Goal: Task Accomplishment & Management: Complete application form

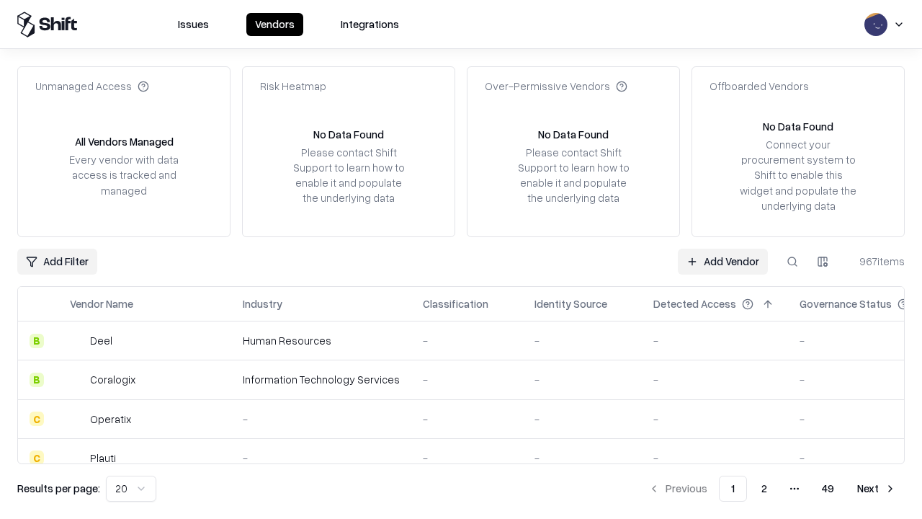
click at [723, 261] on link "Add Vendor" at bounding box center [723, 262] width 90 height 26
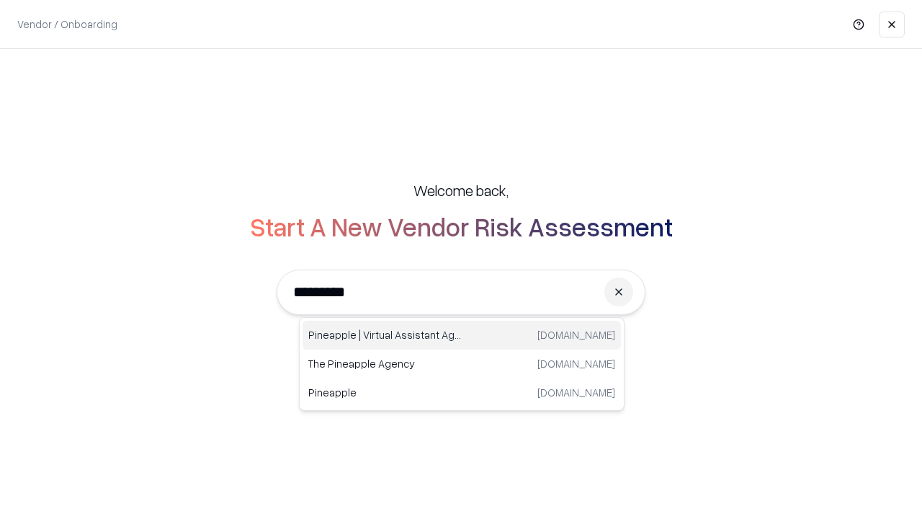
click at [462, 335] on div "Pineapple | Virtual Assistant Agency [DOMAIN_NAME]" at bounding box center [462, 335] width 319 height 29
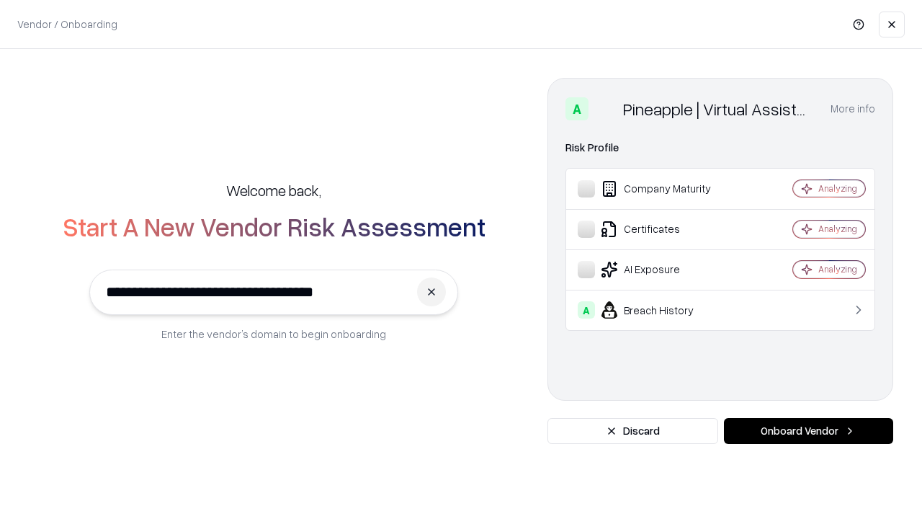
type input "**********"
click at [809, 431] on button "Onboard Vendor" at bounding box center [808, 431] width 169 height 26
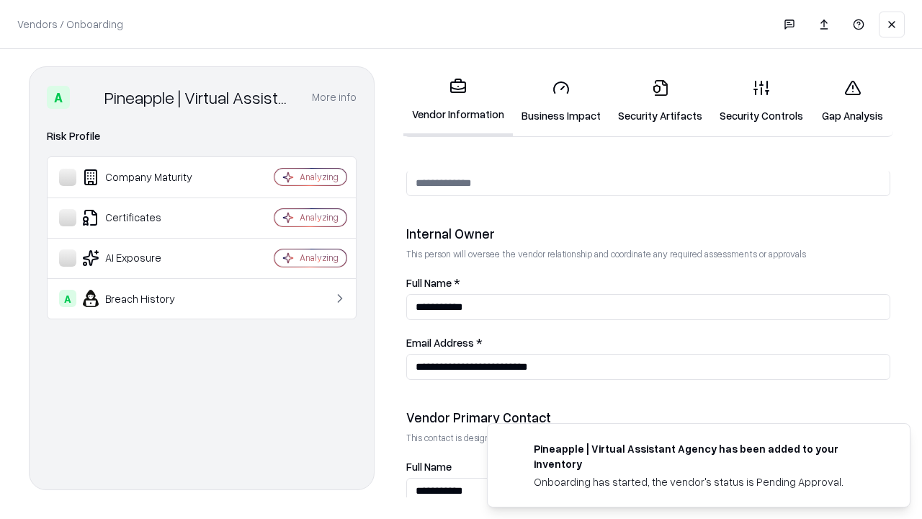
scroll to position [747, 0]
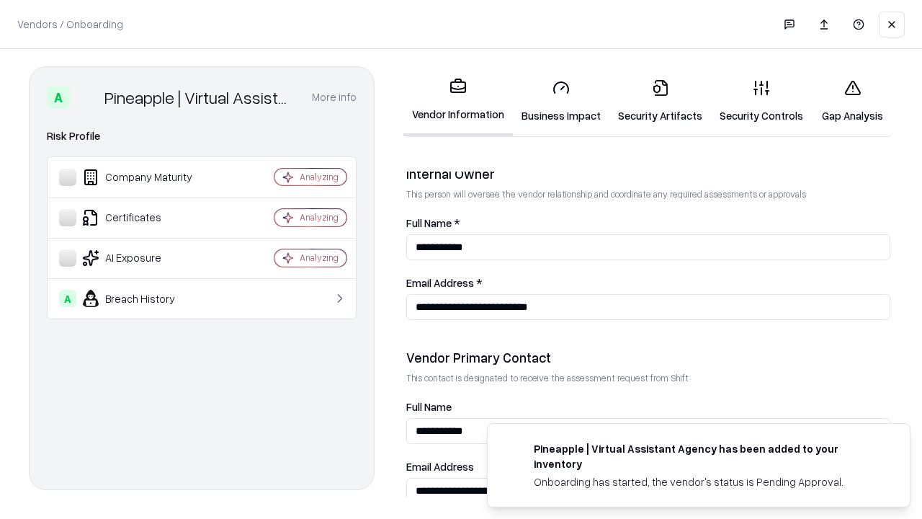
click at [561, 101] on link "Business Impact" at bounding box center [561, 101] width 97 height 67
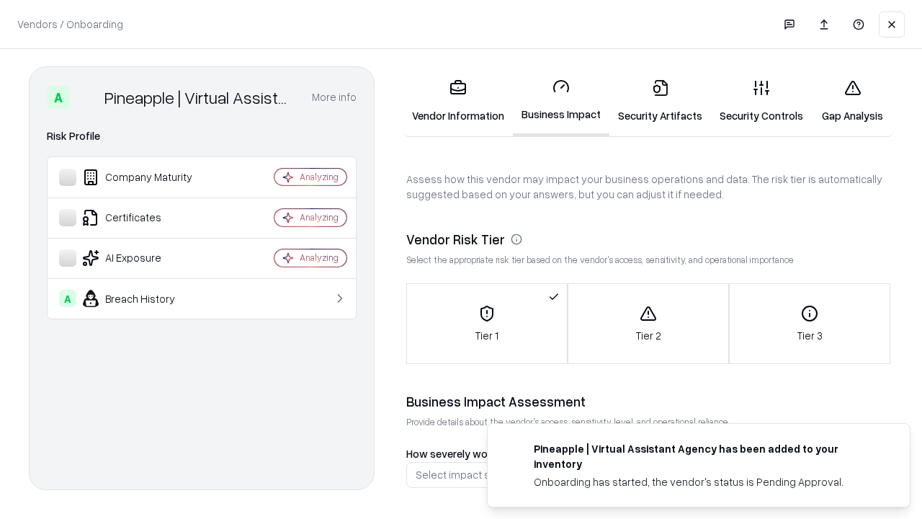
click at [660, 101] on link "Security Artifacts" at bounding box center [661, 101] width 102 height 67
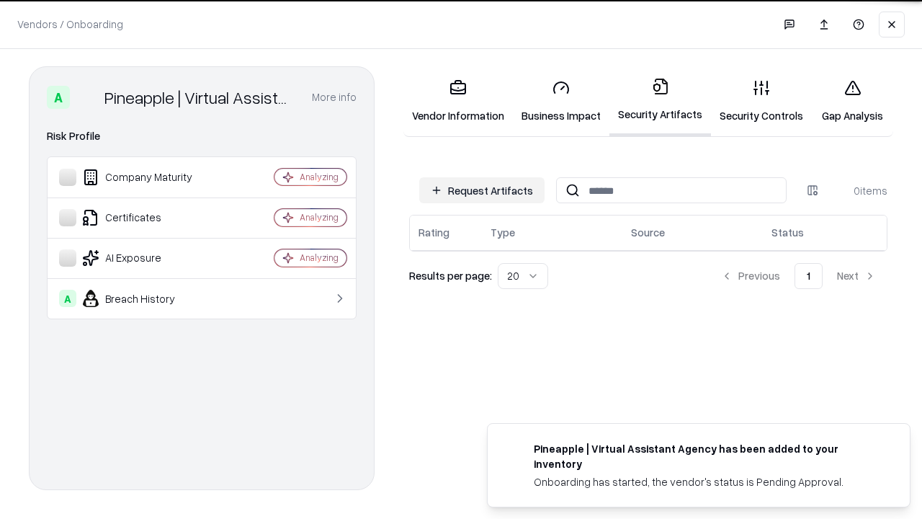
click at [482, 190] on button "Request Artifacts" at bounding box center [481, 190] width 125 height 26
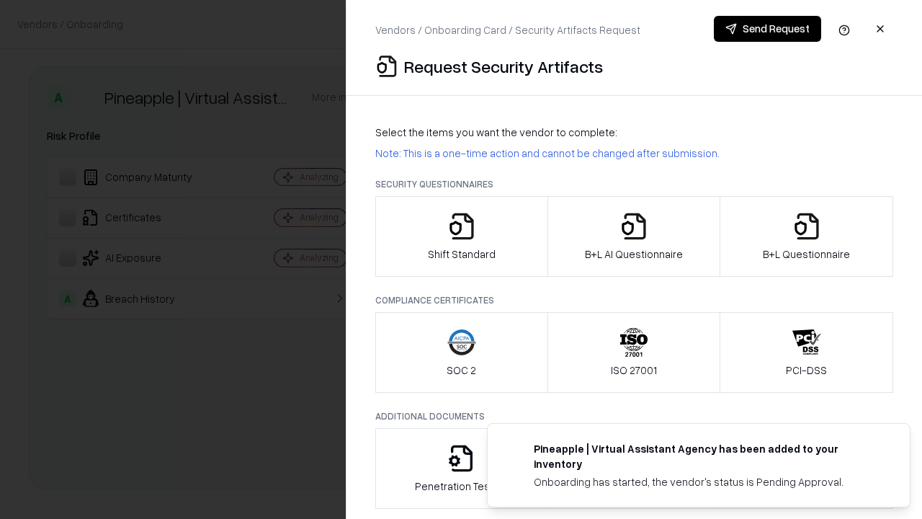
click at [461, 236] on icon "button" at bounding box center [462, 226] width 29 height 29
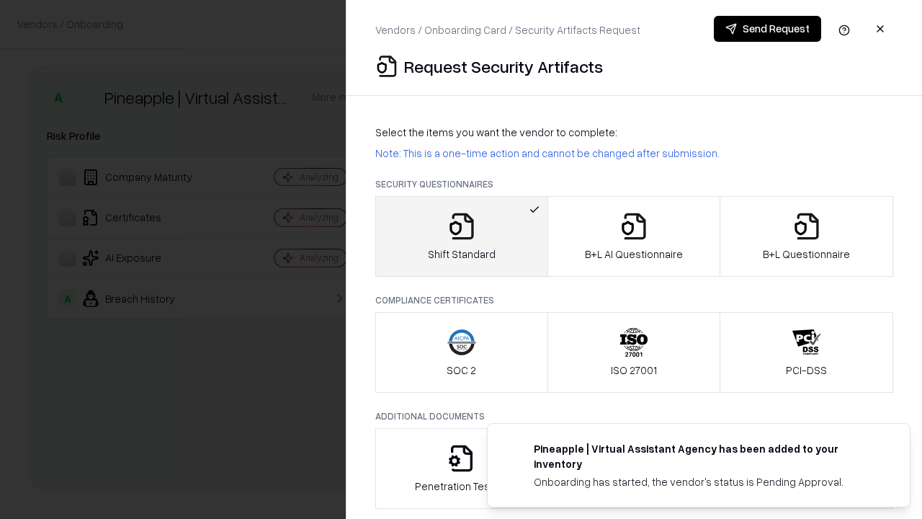
click at [767, 29] on button "Send Request" at bounding box center [767, 29] width 107 height 26
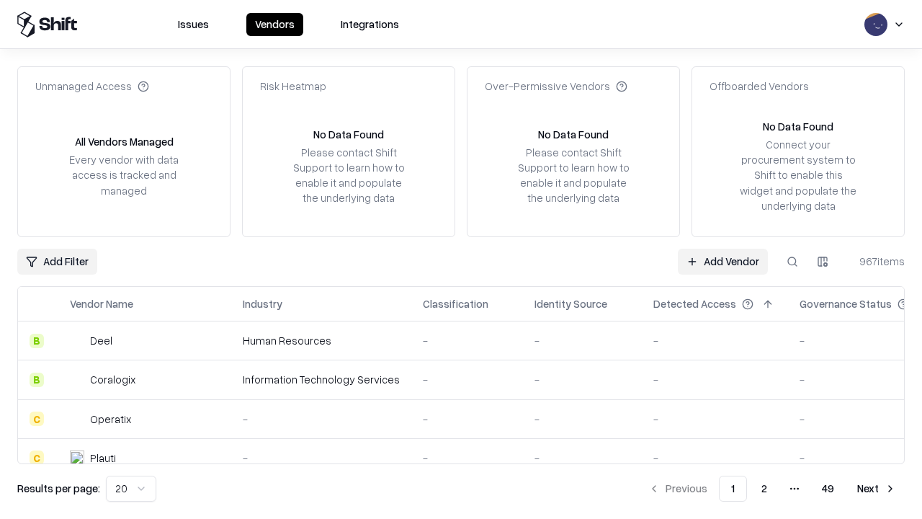
click at [793, 261] on button at bounding box center [793, 262] width 26 height 26
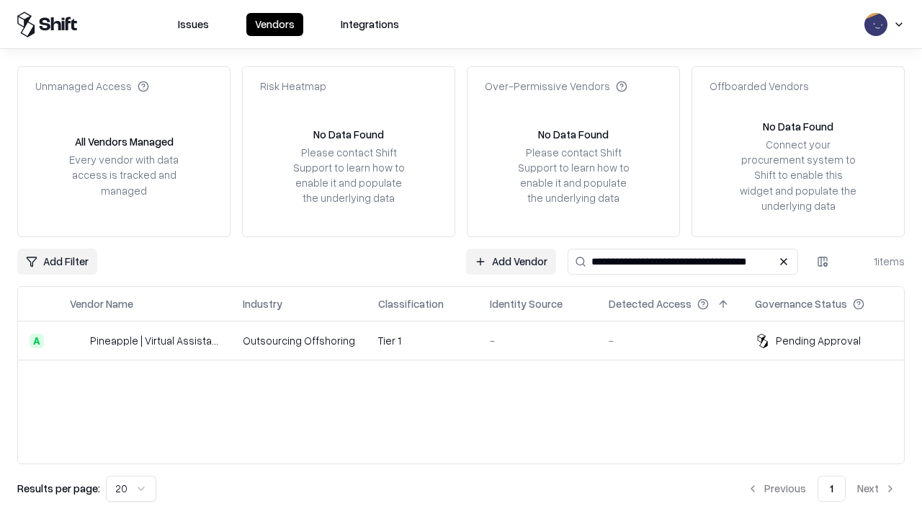
type input "**********"
click at [470, 340] on td "Tier 1" at bounding box center [423, 340] width 112 height 39
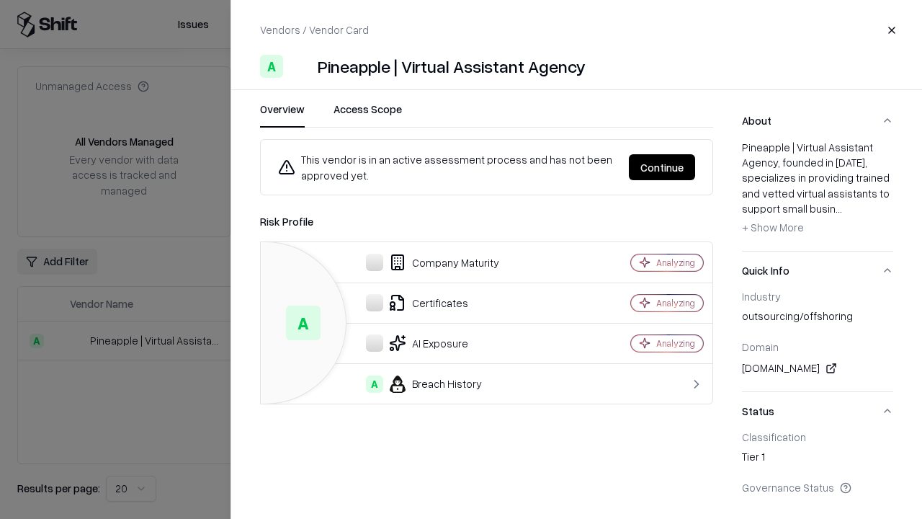
click at [662, 167] on button "Continue" at bounding box center [662, 167] width 66 height 26
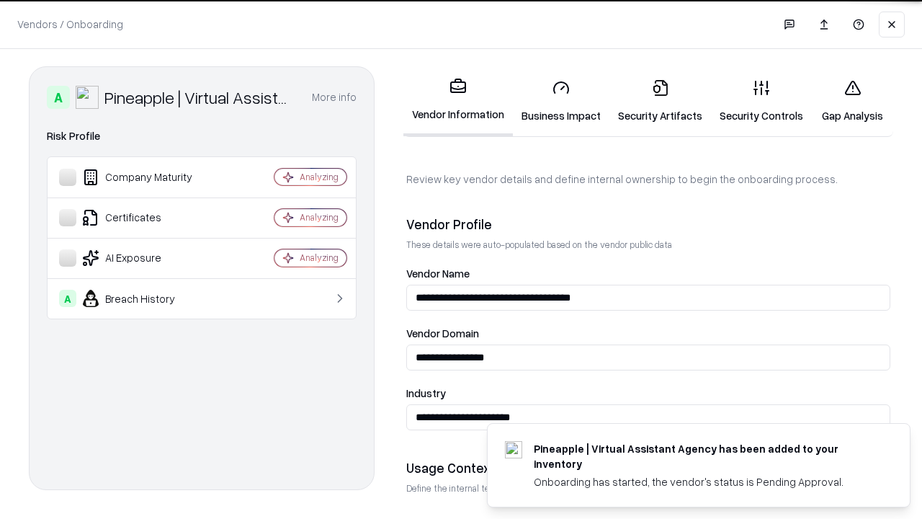
click at [660, 101] on link "Security Artifacts" at bounding box center [661, 101] width 102 height 67
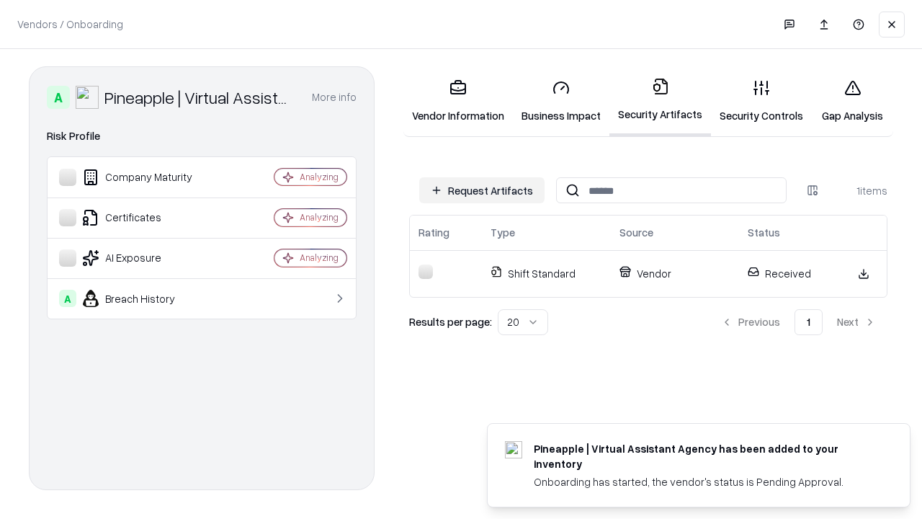
click at [762, 101] on link "Security Controls" at bounding box center [761, 101] width 101 height 67
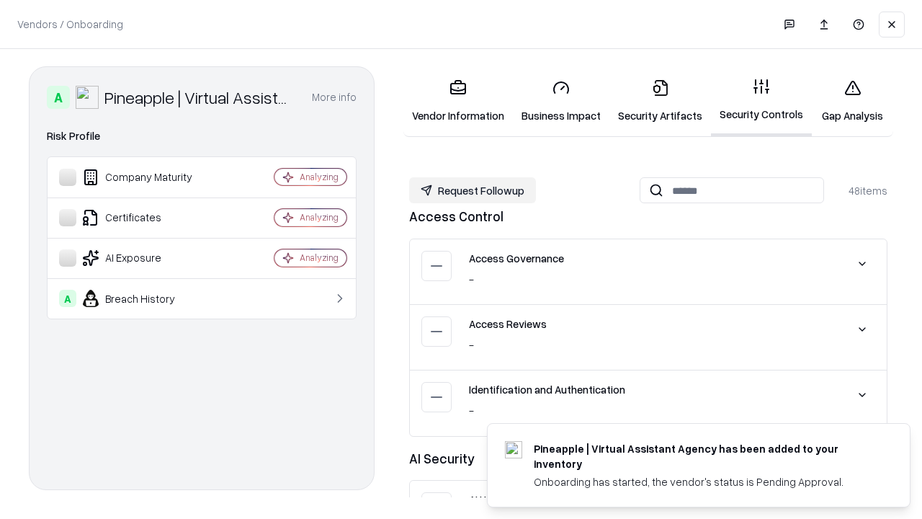
click at [473, 190] on button "Request Followup" at bounding box center [472, 190] width 127 height 26
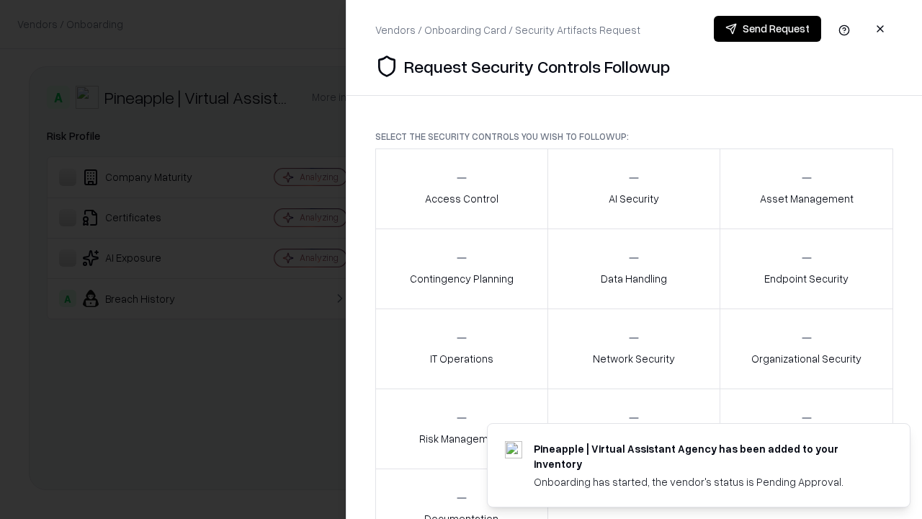
click at [461, 189] on div "Access Control" at bounding box center [462, 188] width 74 height 35
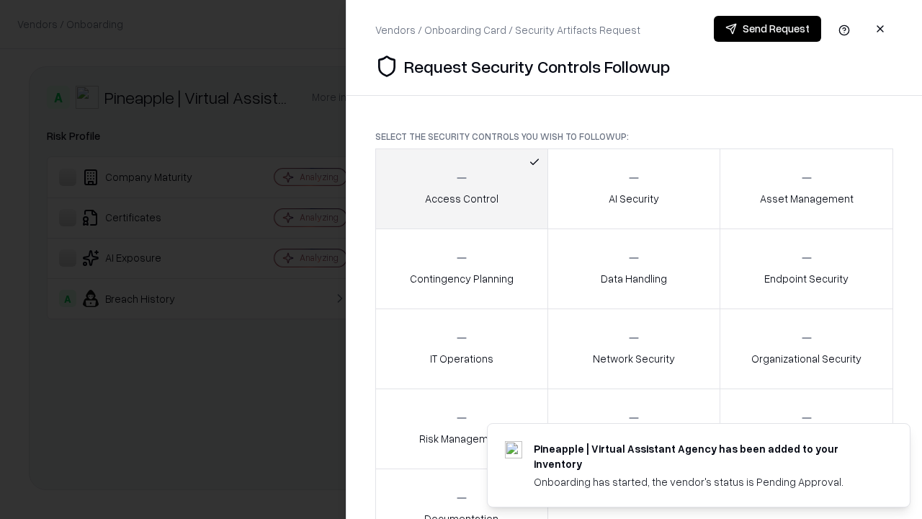
click at [767, 29] on button "Send Request" at bounding box center [767, 29] width 107 height 26
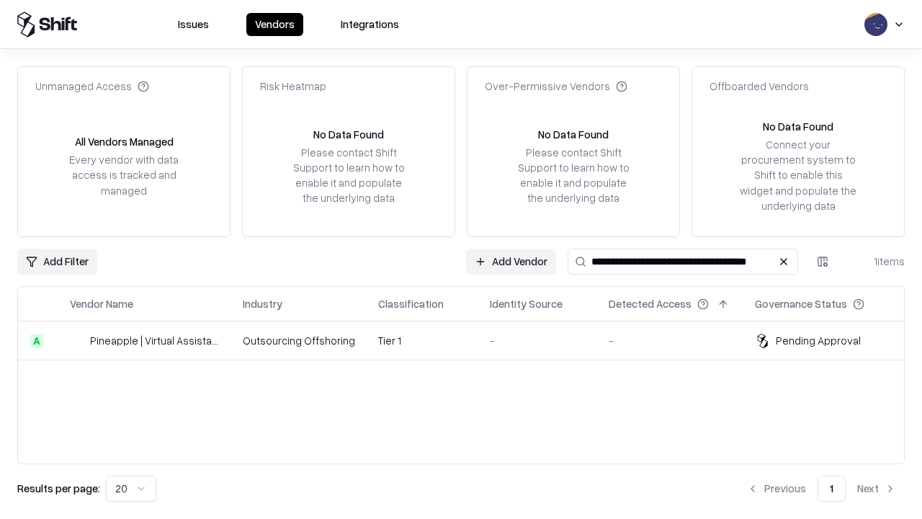
type input "**********"
click at [470, 340] on td "Tier 1" at bounding box center [423, 340] width 112 height 39
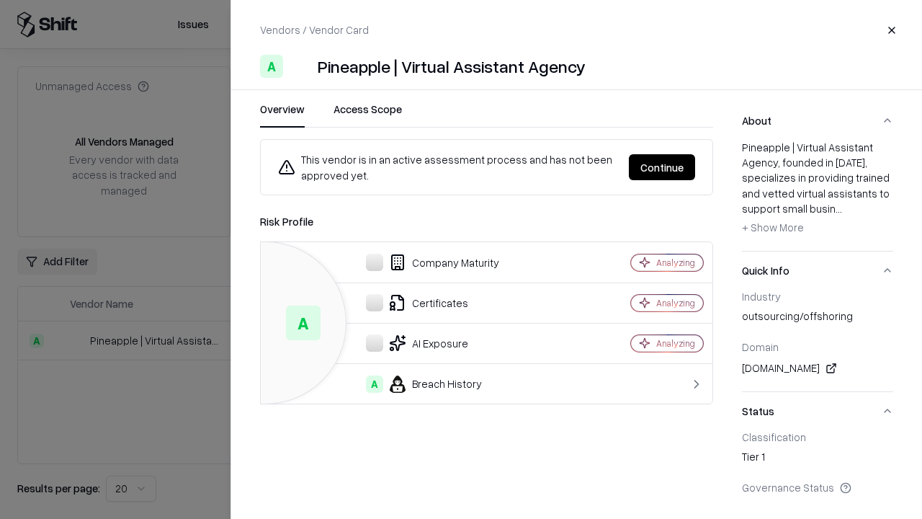
click at [662, 167] on button "Continue" at bounding box center [662, 167] width 66 height 26
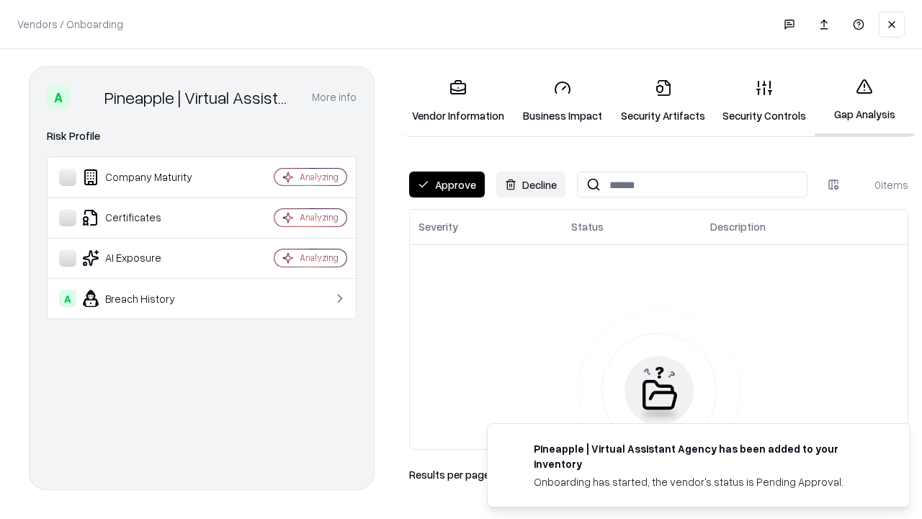
click at [447, 184] on button "Approve" at bounding box center [447, 185] width 76 height 26
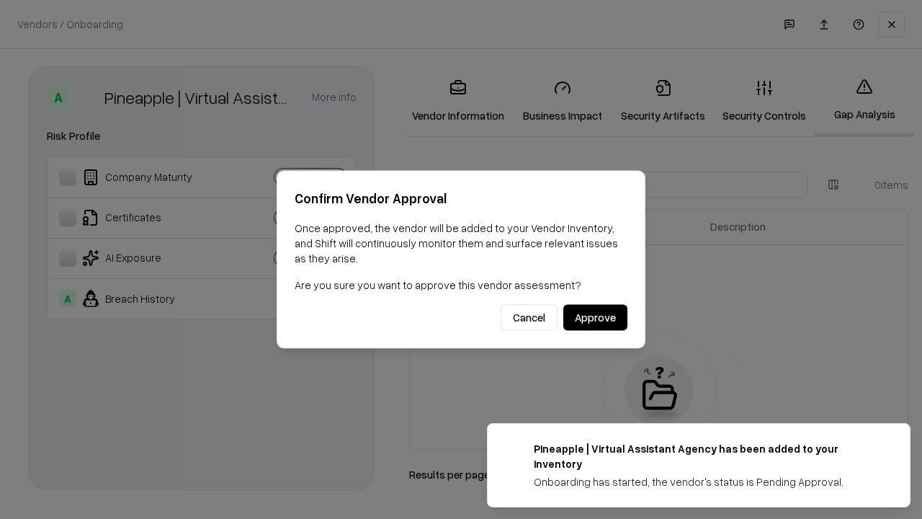
click at [595, 317] on button "Approve" at bounding box center [596, 318] width 64 height 26
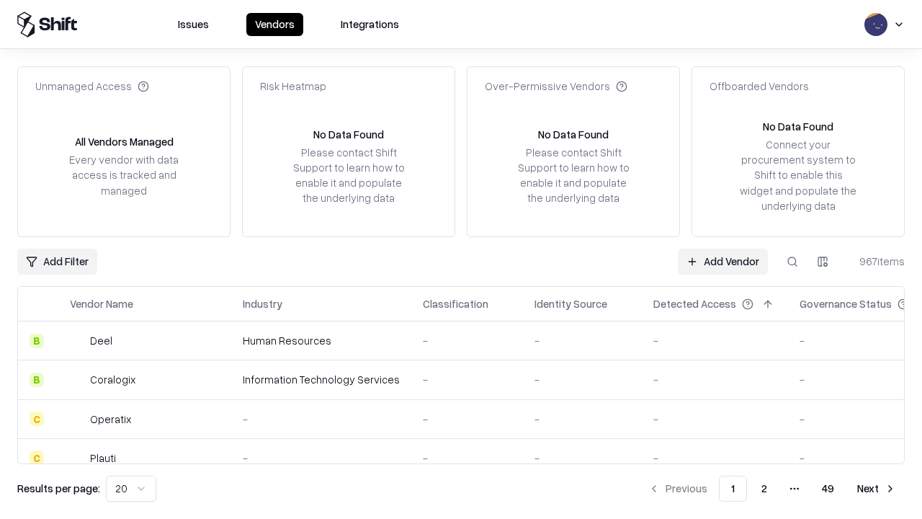
type input "**********"
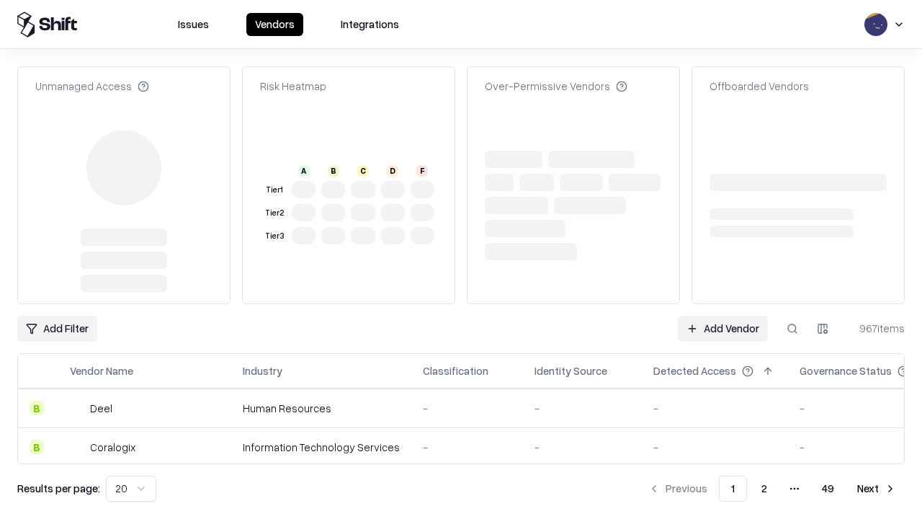
click at [723, 316] on link "Add Vendor" at bounding box center [723, 329] width 90 height 26
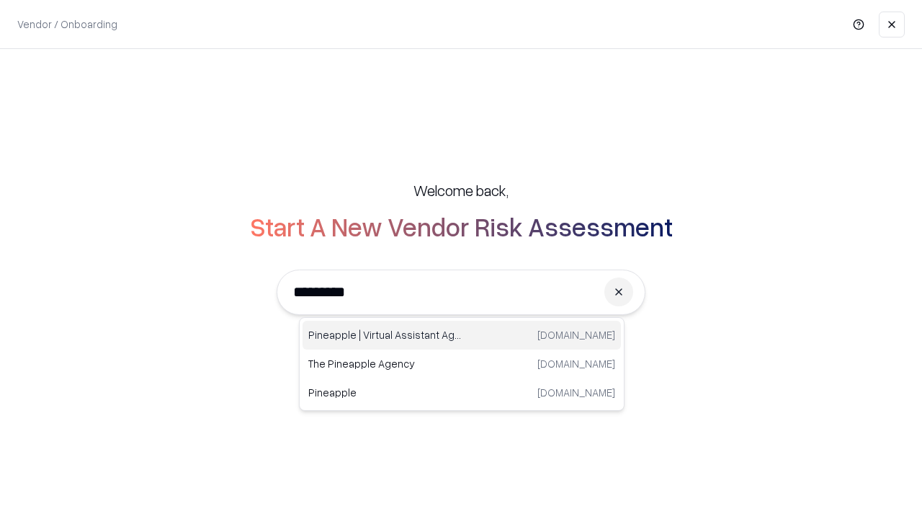
click at [462, 335] on div "Pineapple | Virtual Assistant Agency [DOMAIN_NAME]" at bounding box center [462, 335] width 319 height 29
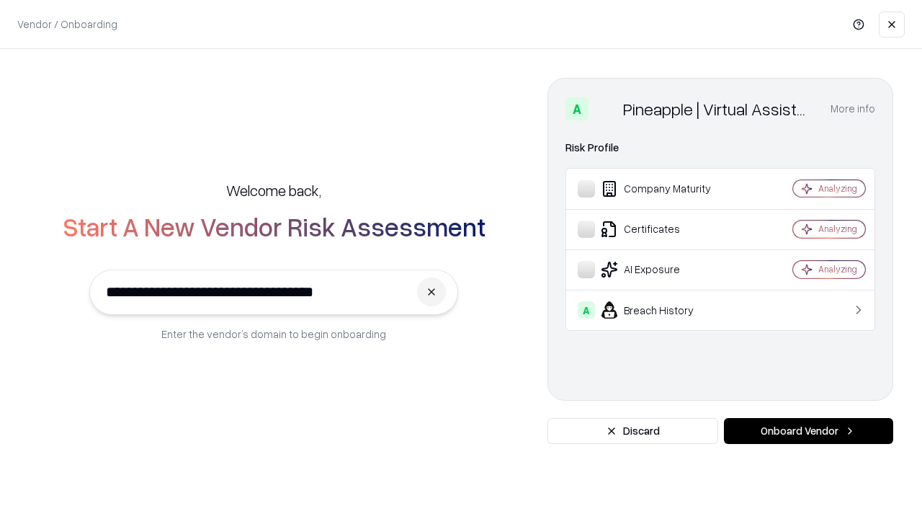
type input "**********"
click at [809, 431] on button "Onboard Vendor" at bounding box center [808, 431] width 169 height 26
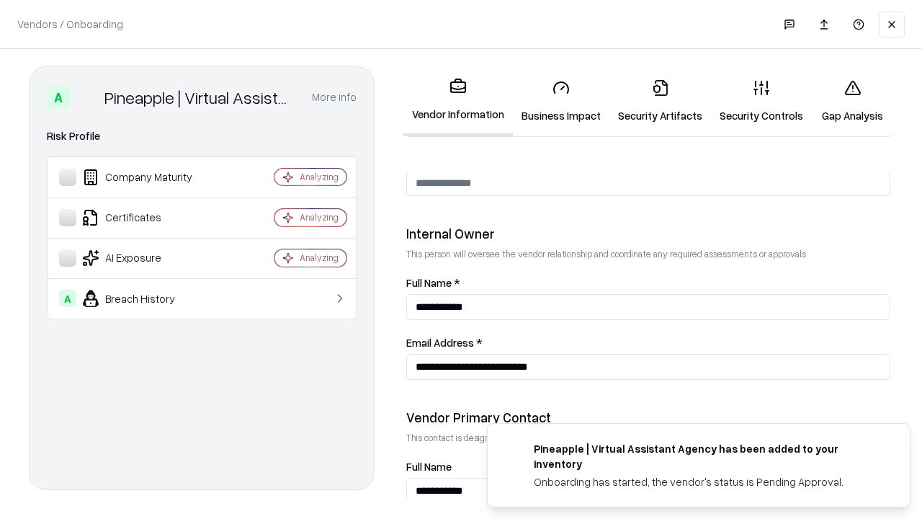
scroll to position [747, 0]
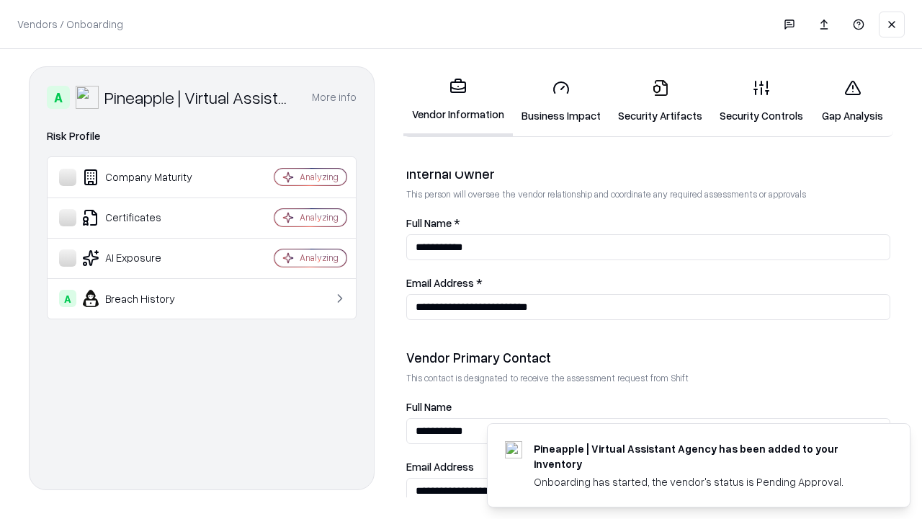
click at [853, 101] on link "Gap Analysis" at bounding box center [852, 101] width 81 height 67
